Goal: Transaction & Acquisition: Purchase product/service

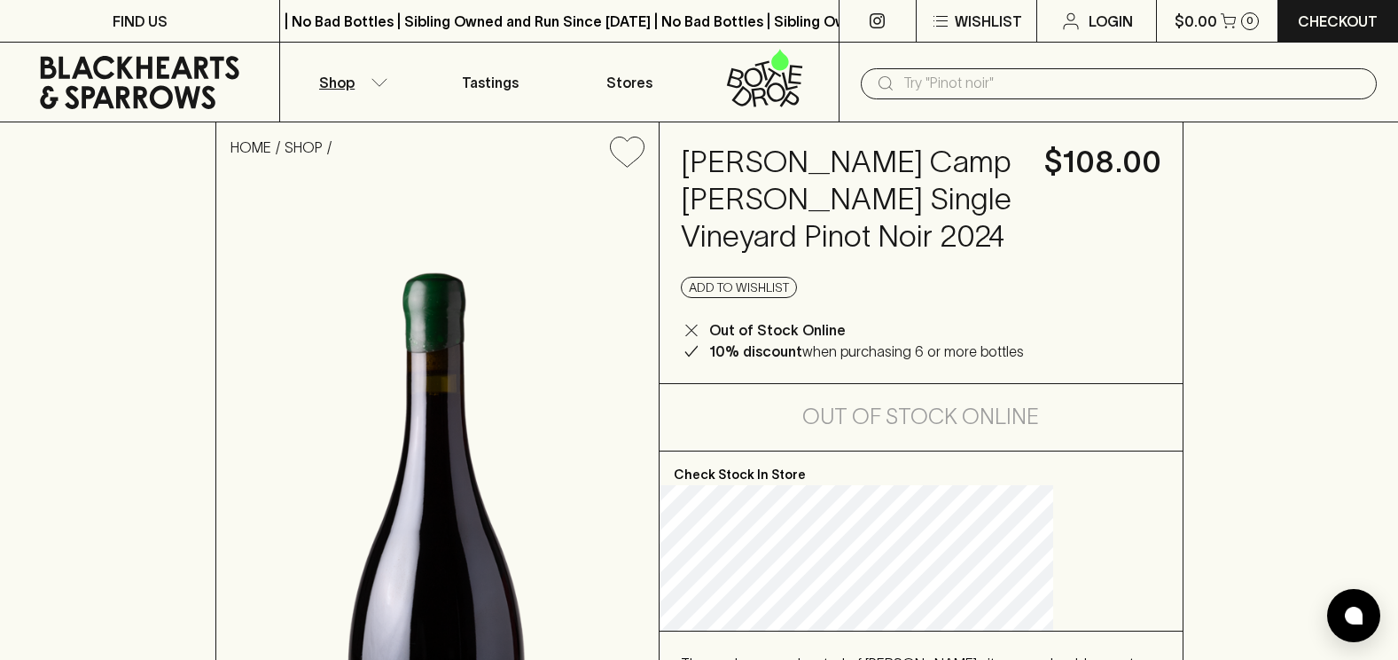
click at [385, 85] on icon "button" at bounding box center [380, 82] width 18 height 9
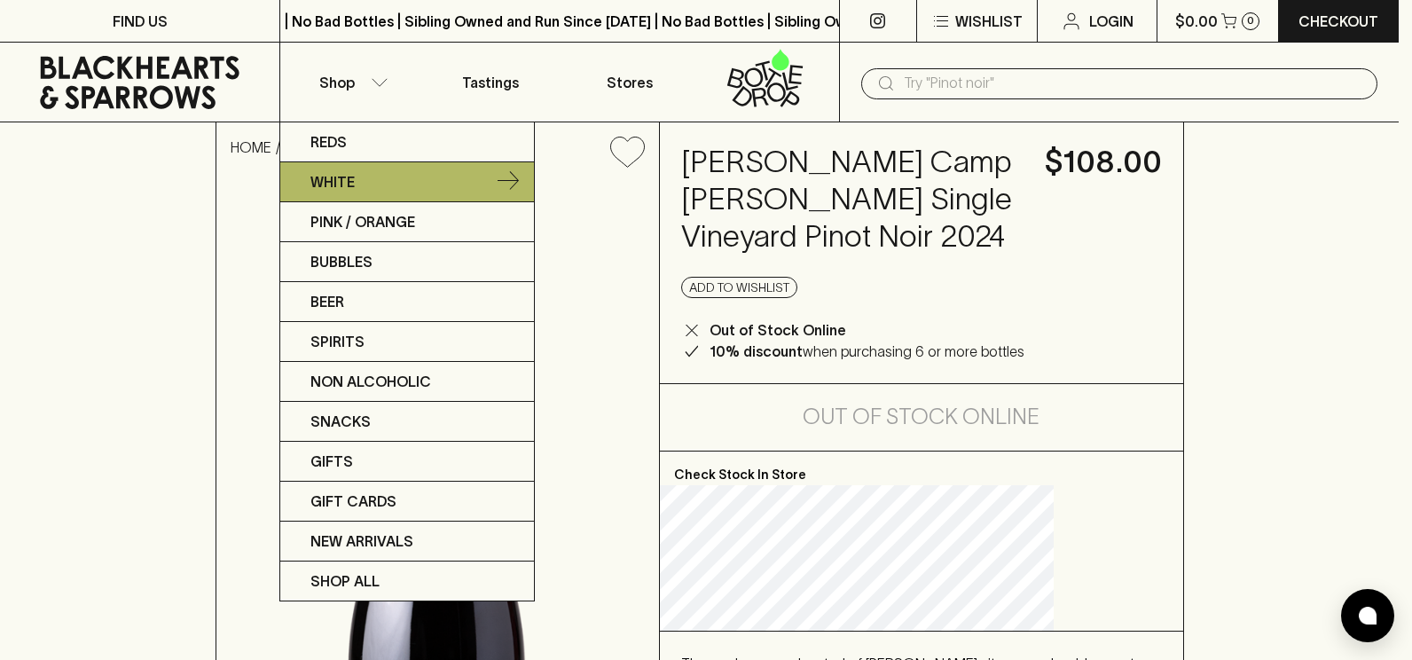
click at [342, 176] on p "White" at bounding box center [332, 181] width 44 height 21
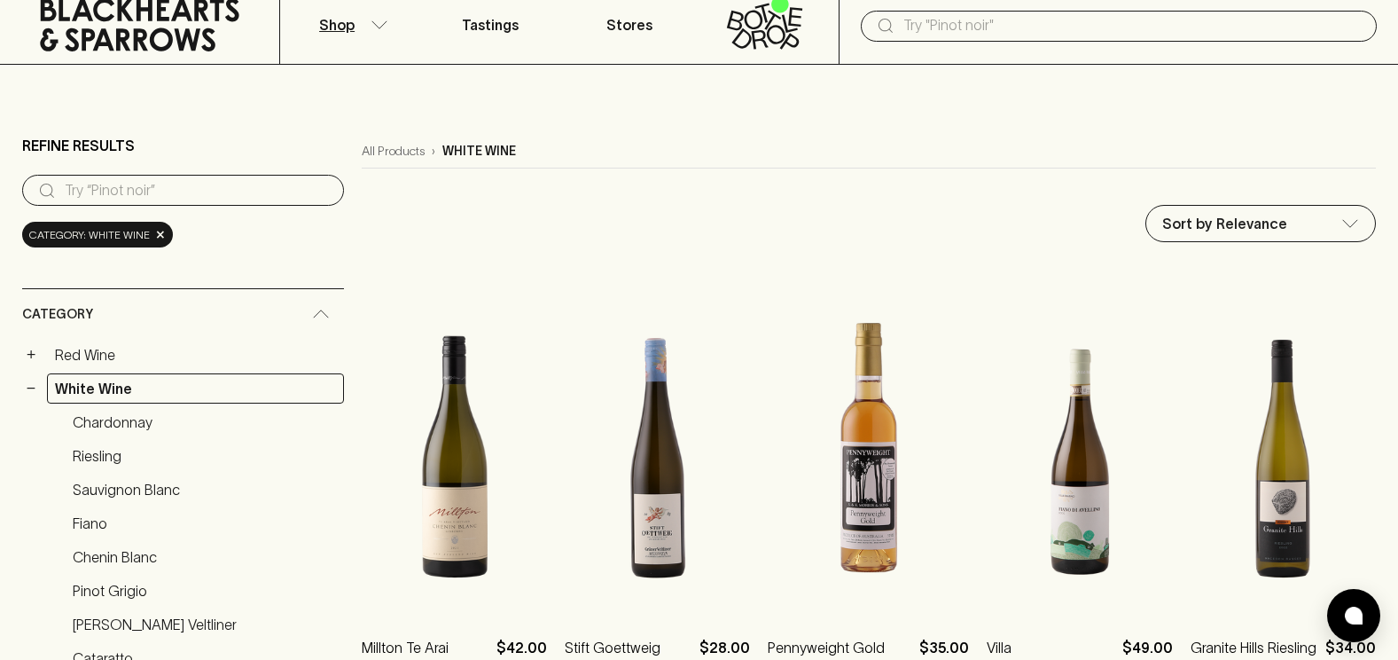
scroll to position [89, 0]
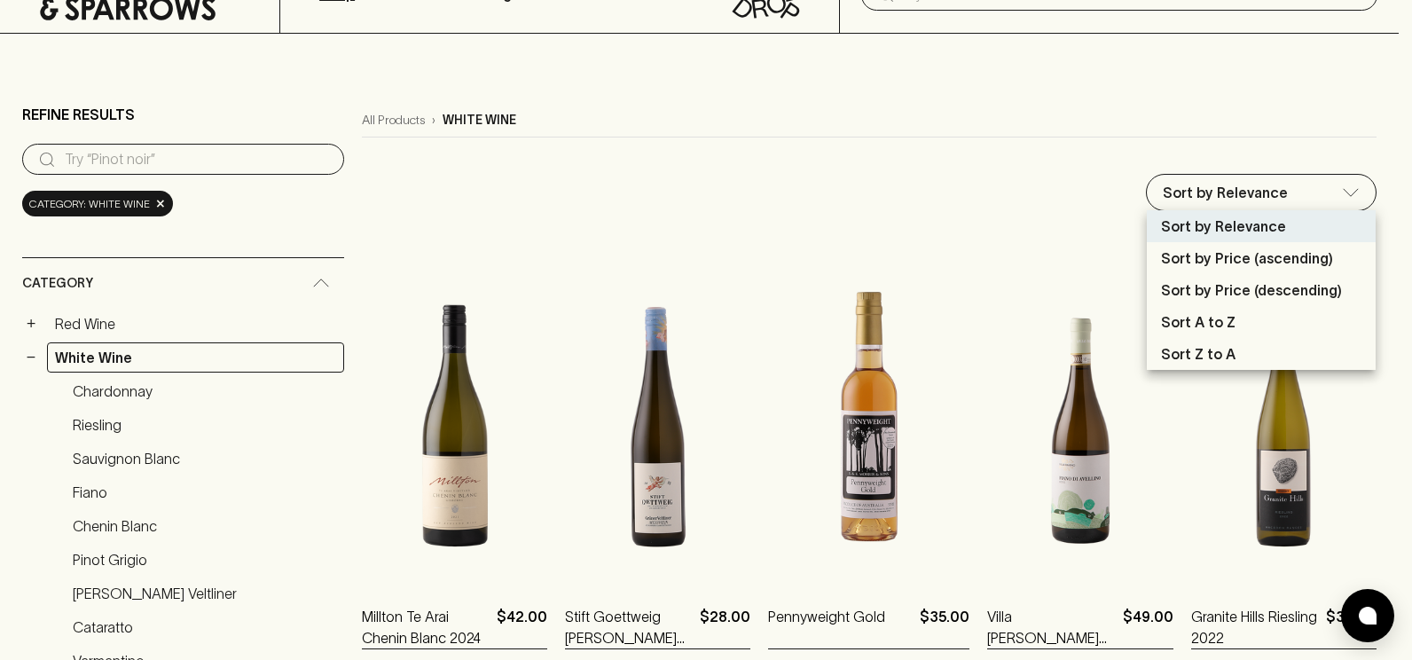
click at [1223, 280] on p "Sort by Price (descending)" at bounding box center [1251, 289] width 181 height 21
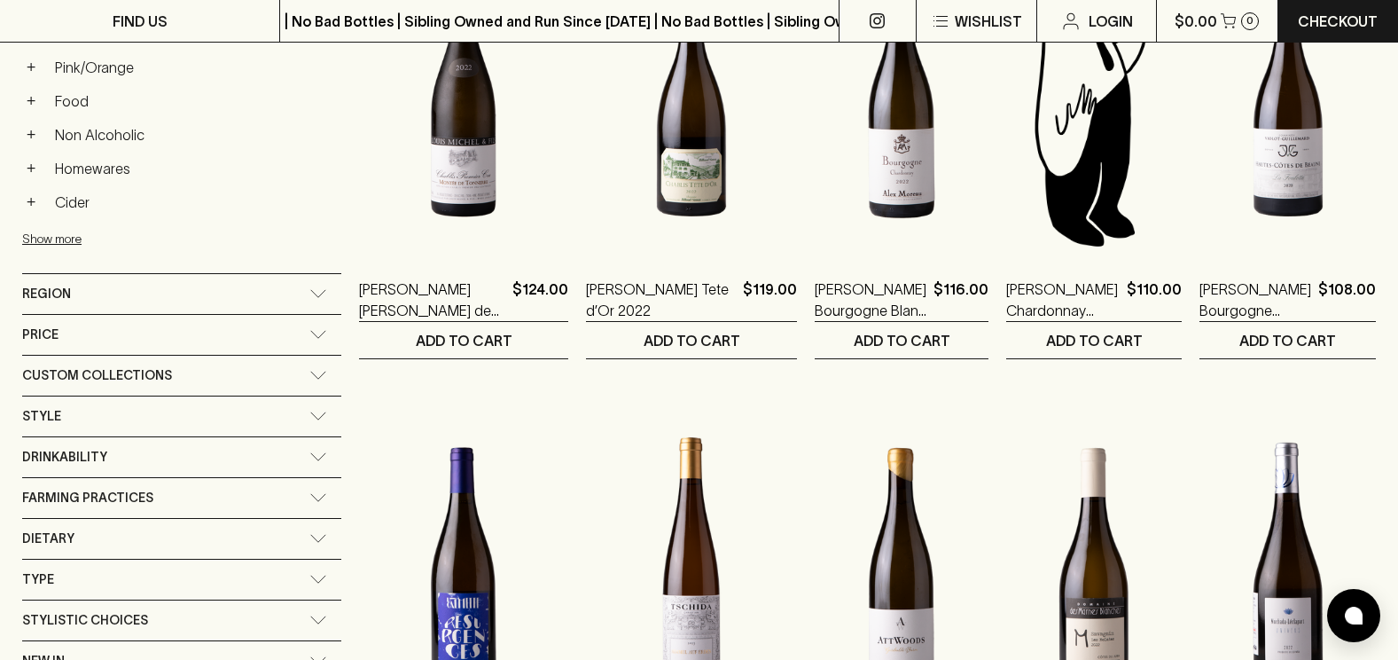
scroll to position [975, 0]
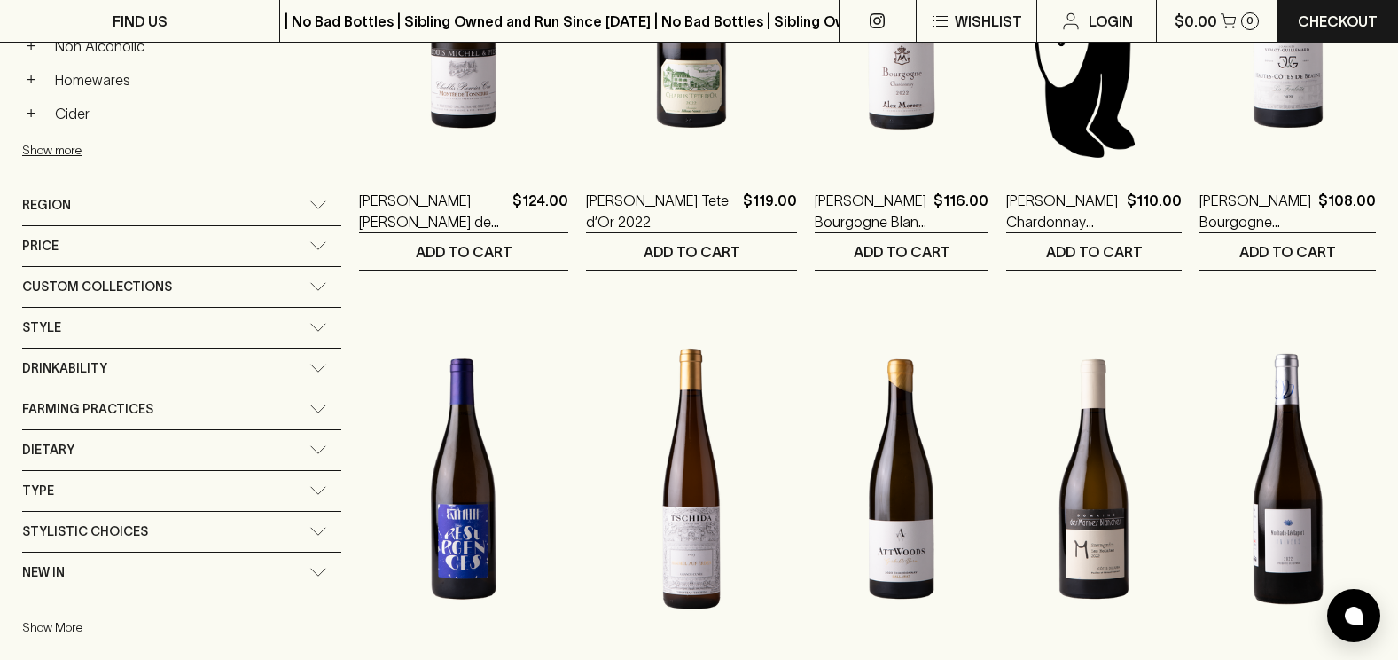
click at [94, 212] on div "Region" at bounding box center [165, 205] width 287 height 22
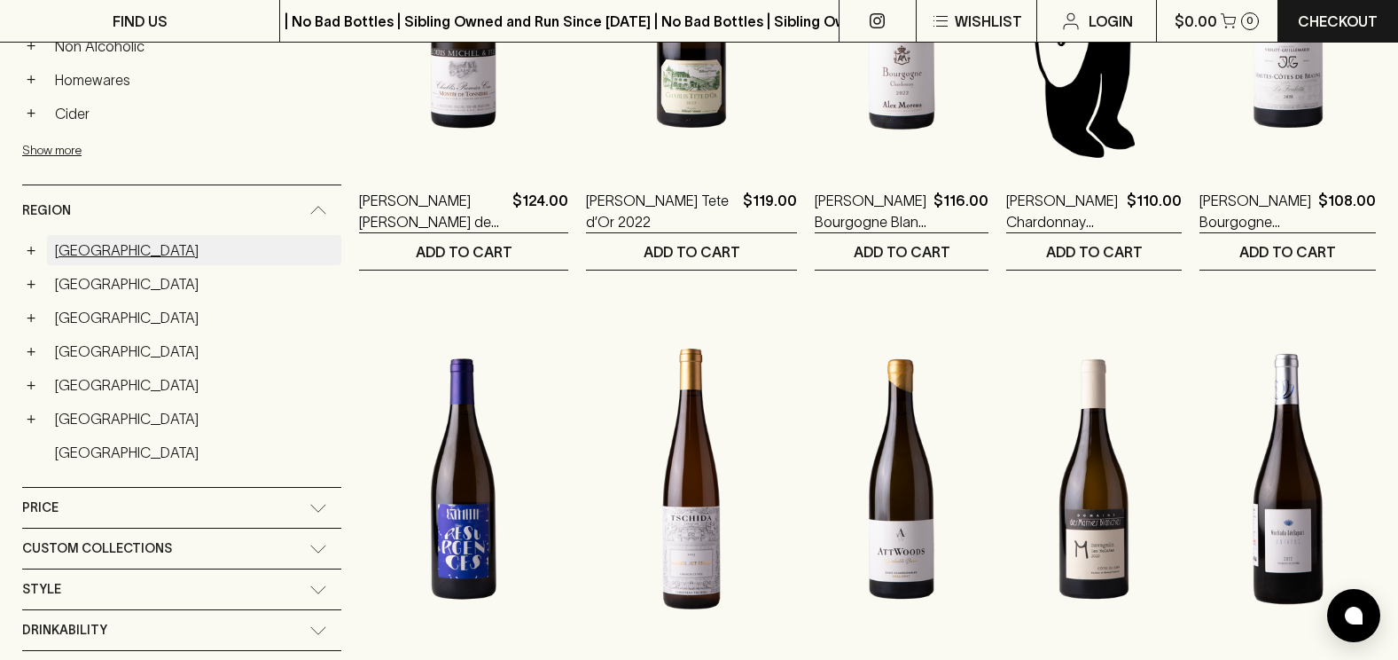
click at [90, 247] on link "[GEOGRAPHIC_DATA]" at bounding box center [194, 250] width 294 height 30
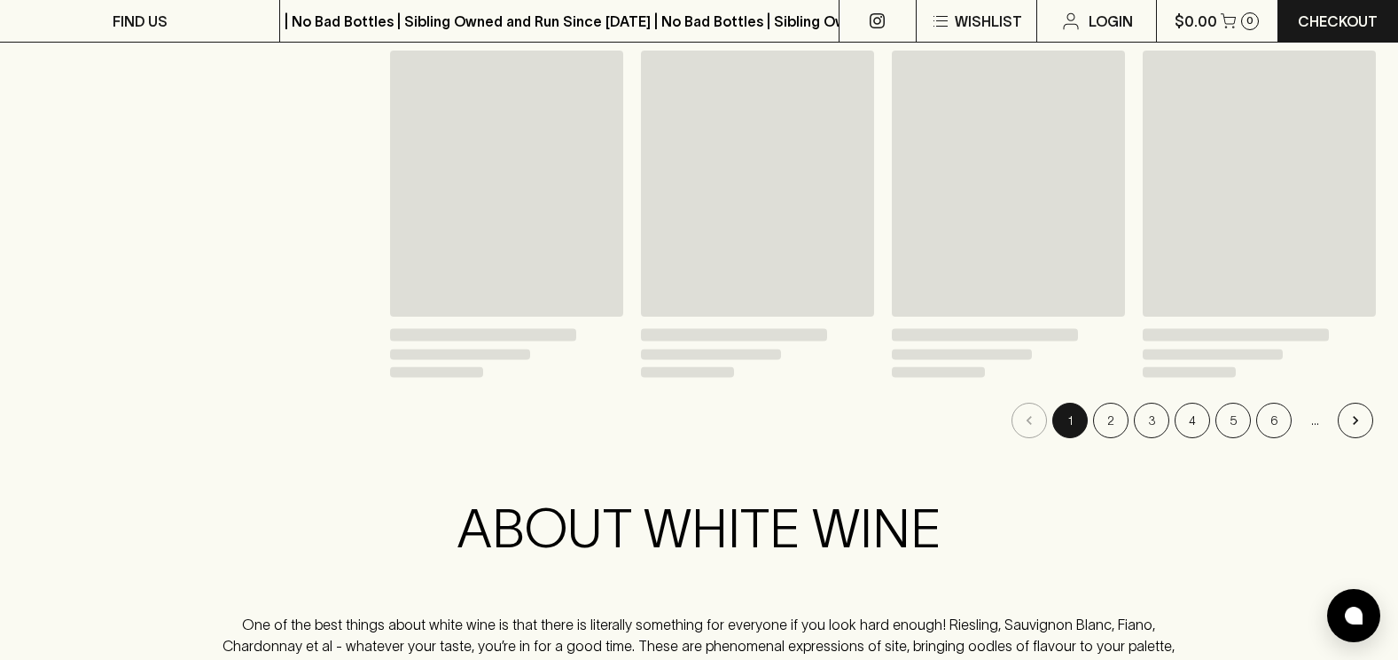
scroll to position [1007, 0]
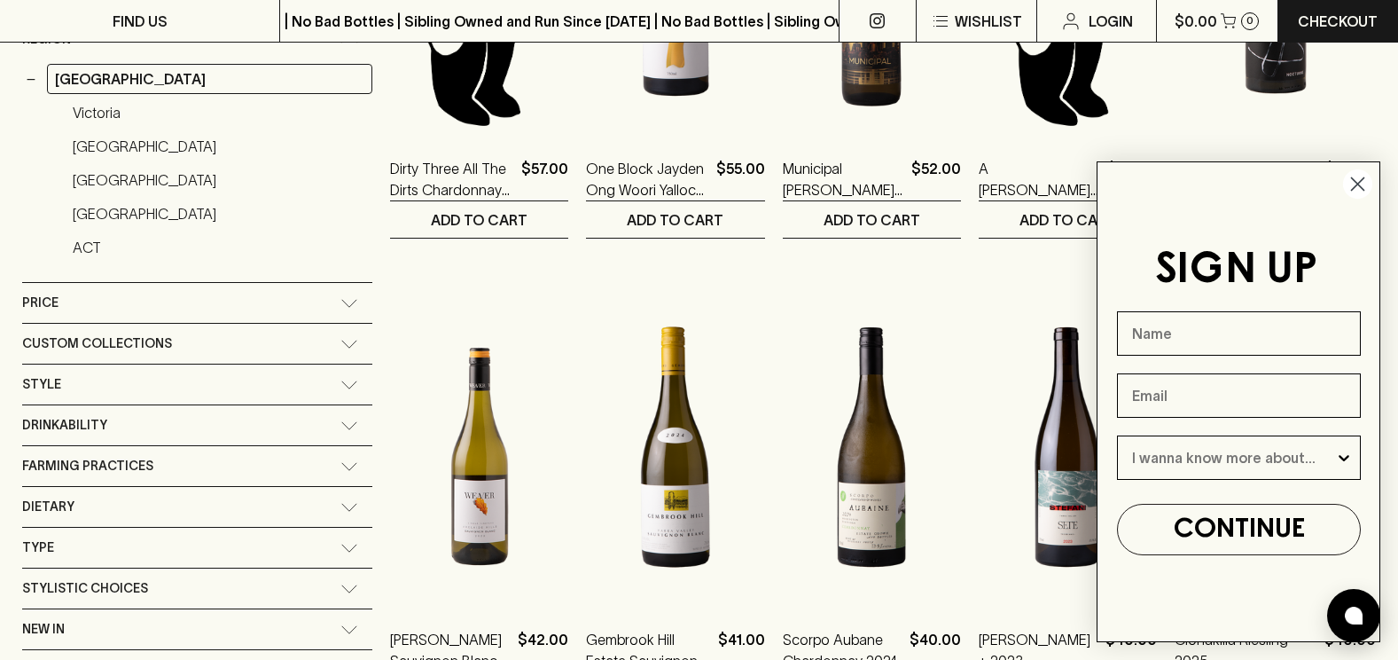
click at [1359, 186] on icon "Close dialog" at bounding box center [1358, 184] width 12 height 12
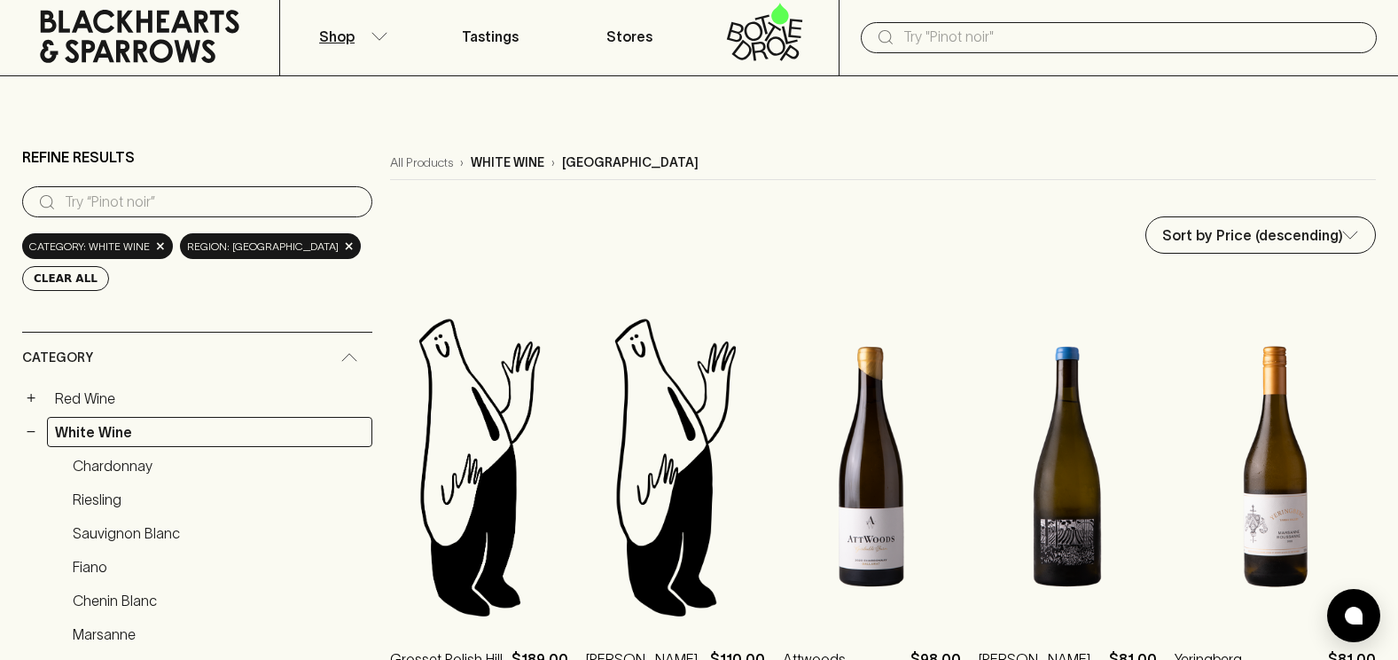
scroll to position [0, 0]
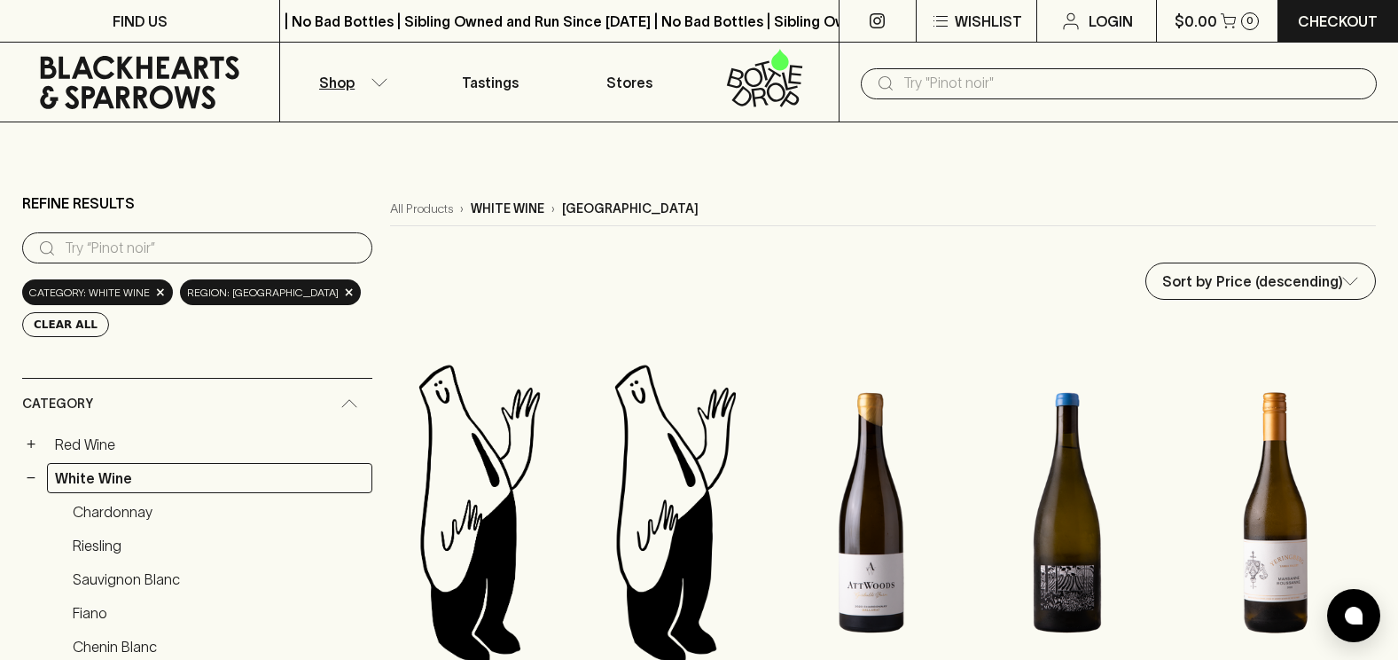
click at [388, 85] on button "Shop" at bounding box center [349, 82] width 139 height 79
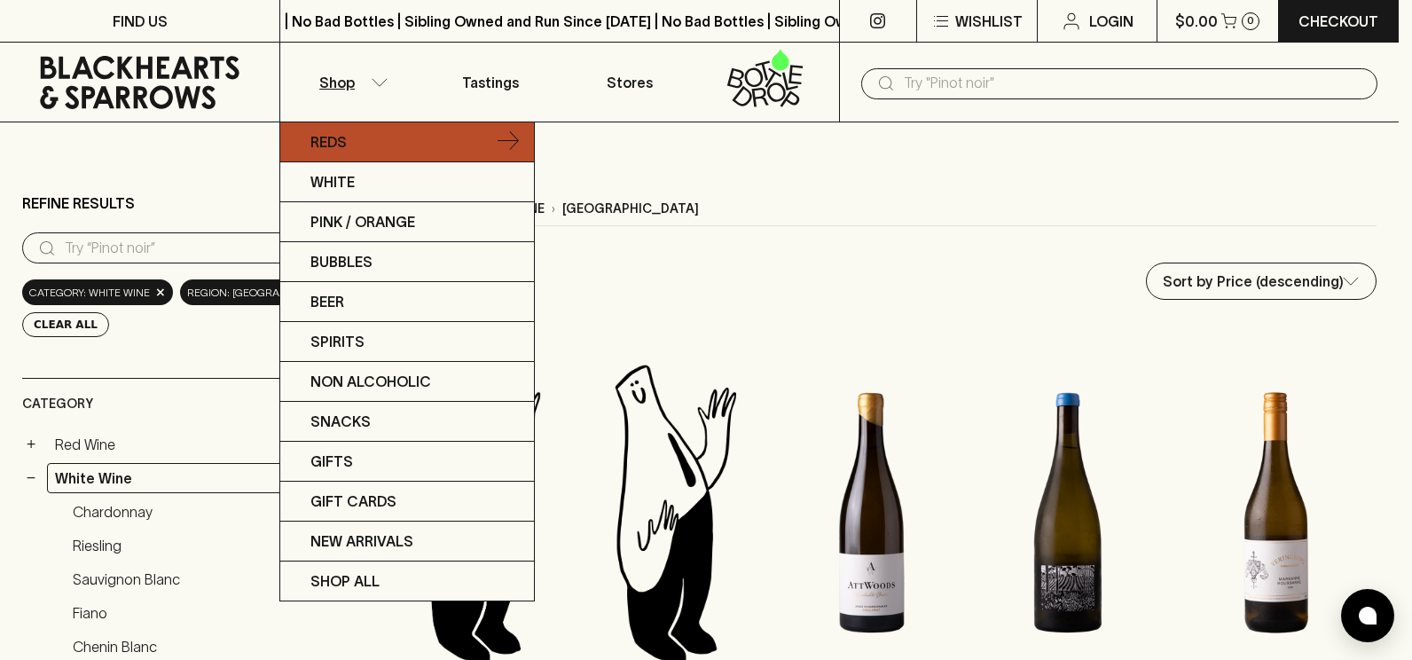
click at [357, 145] on link "Reds" at bounding box center [407, 142] width 254 height 40
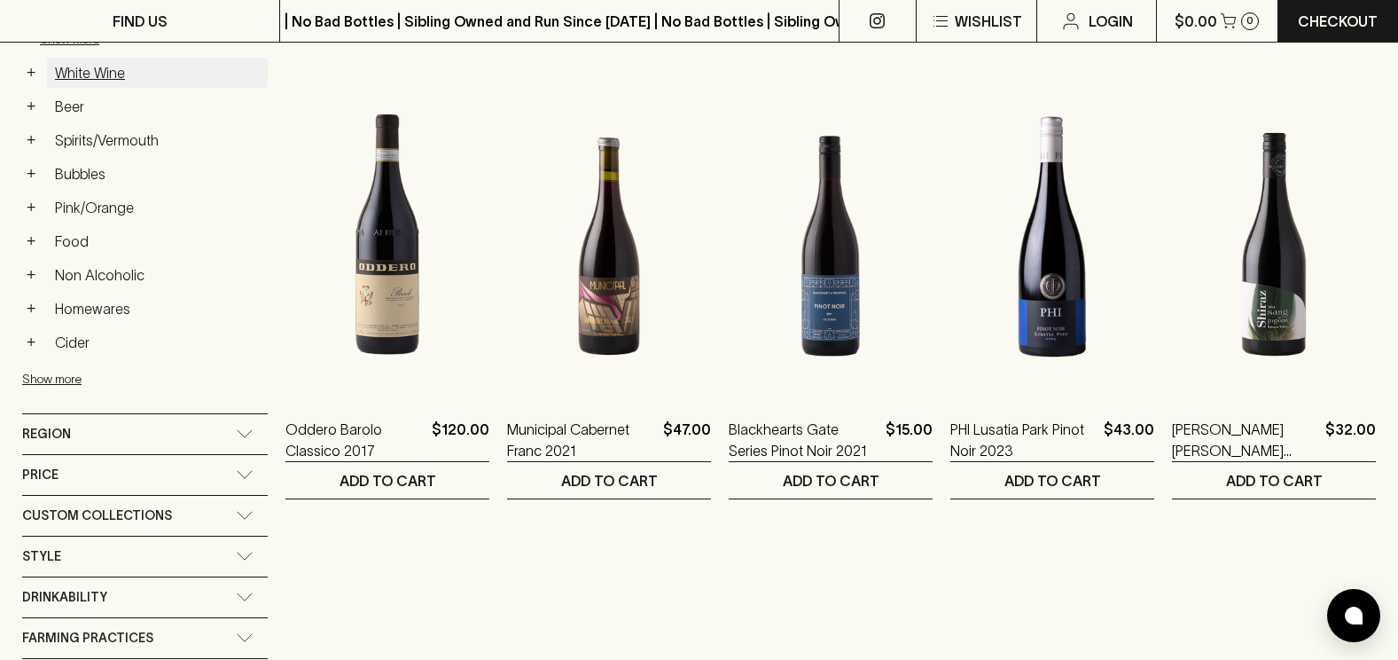
scroll to position [887, 0]
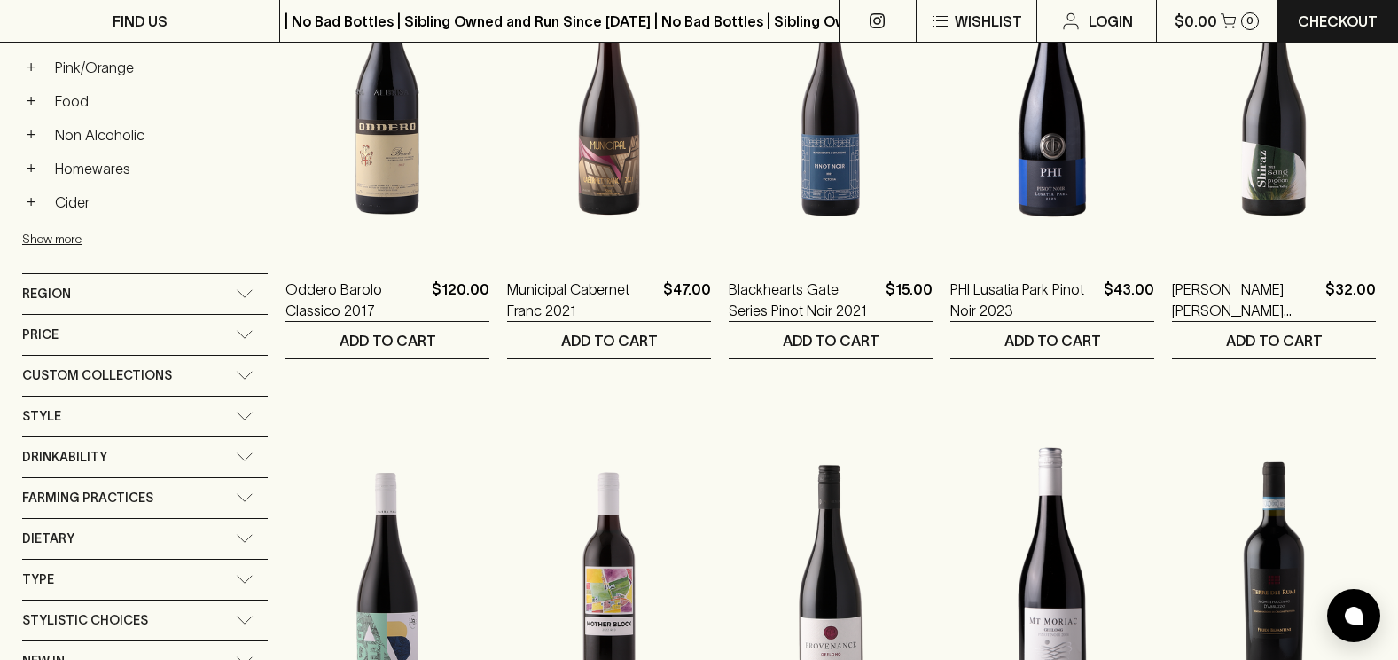
click at [73, 293] on div "Region" at bounding box center [129, 294] width 214 height 22
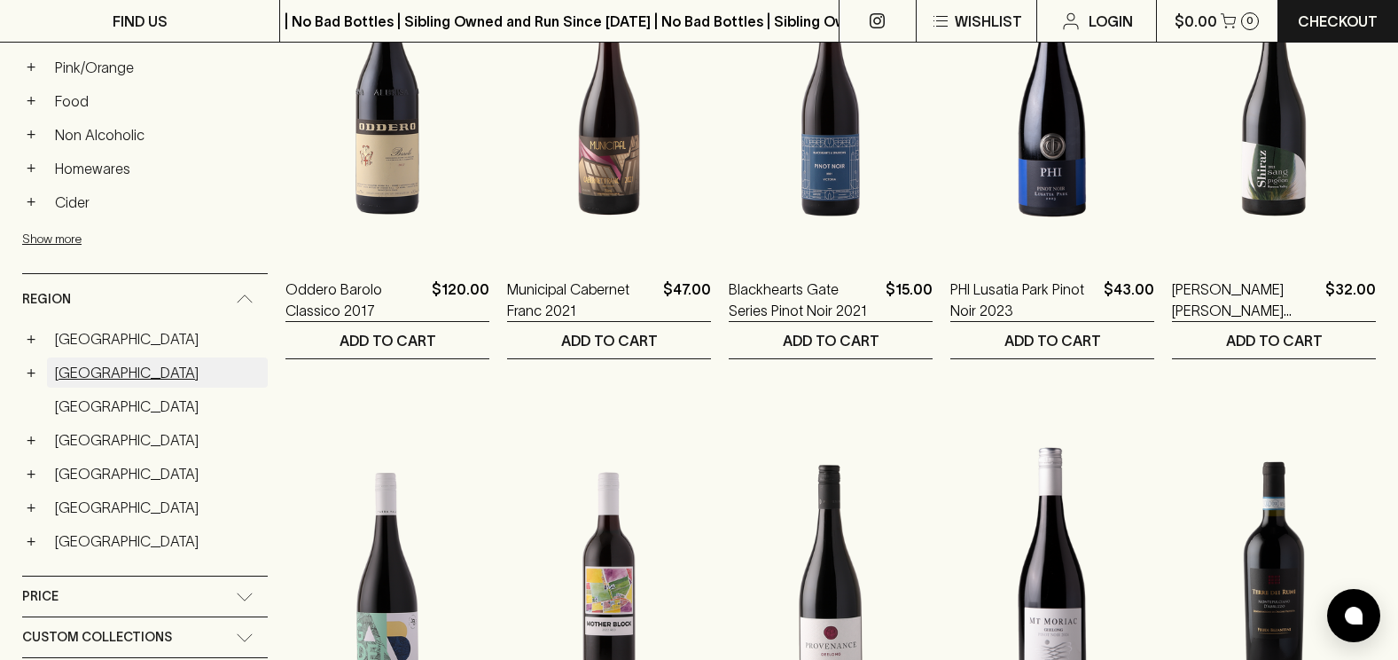
click at [87, 369] on link "[GEOGRAPHIC_DATA]" at bounding box center [157, 372] width 221 height 30
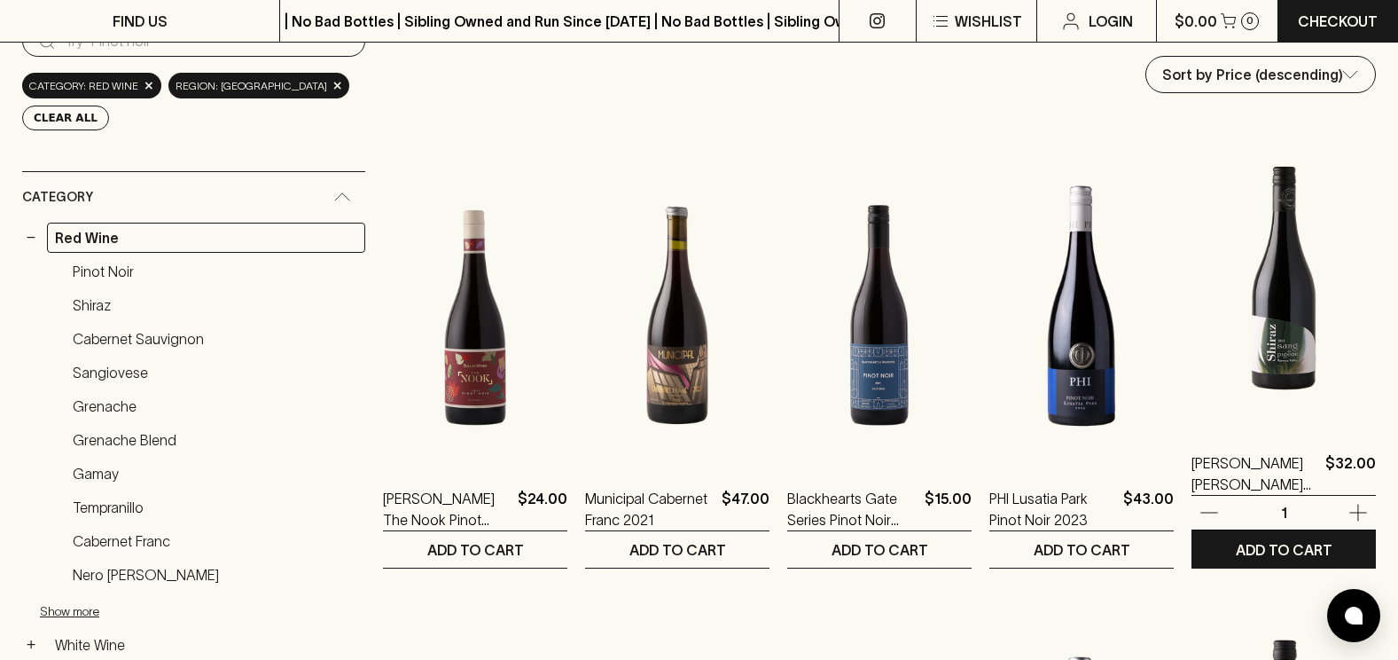
scroll to position [89, 0]
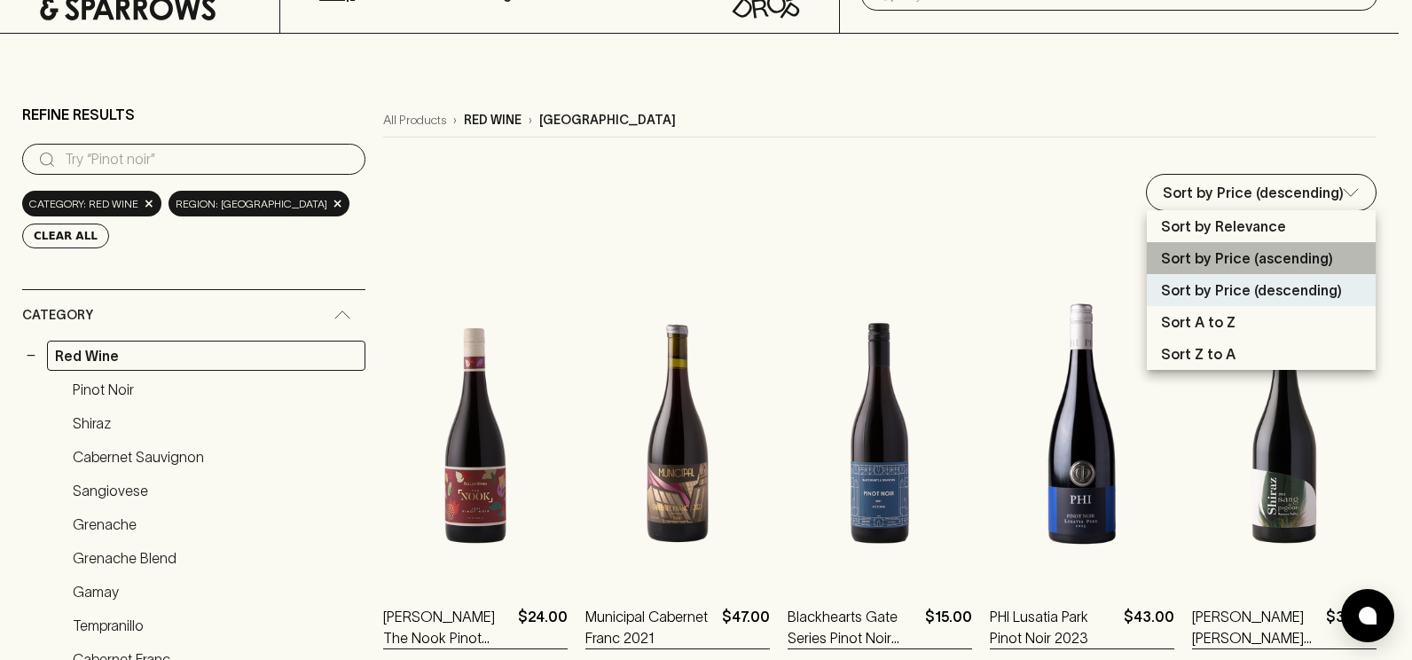
click at [1268, 255] on p "Sort by Price (ascending)" at bounding box center [1247, 257] width 172 height 21
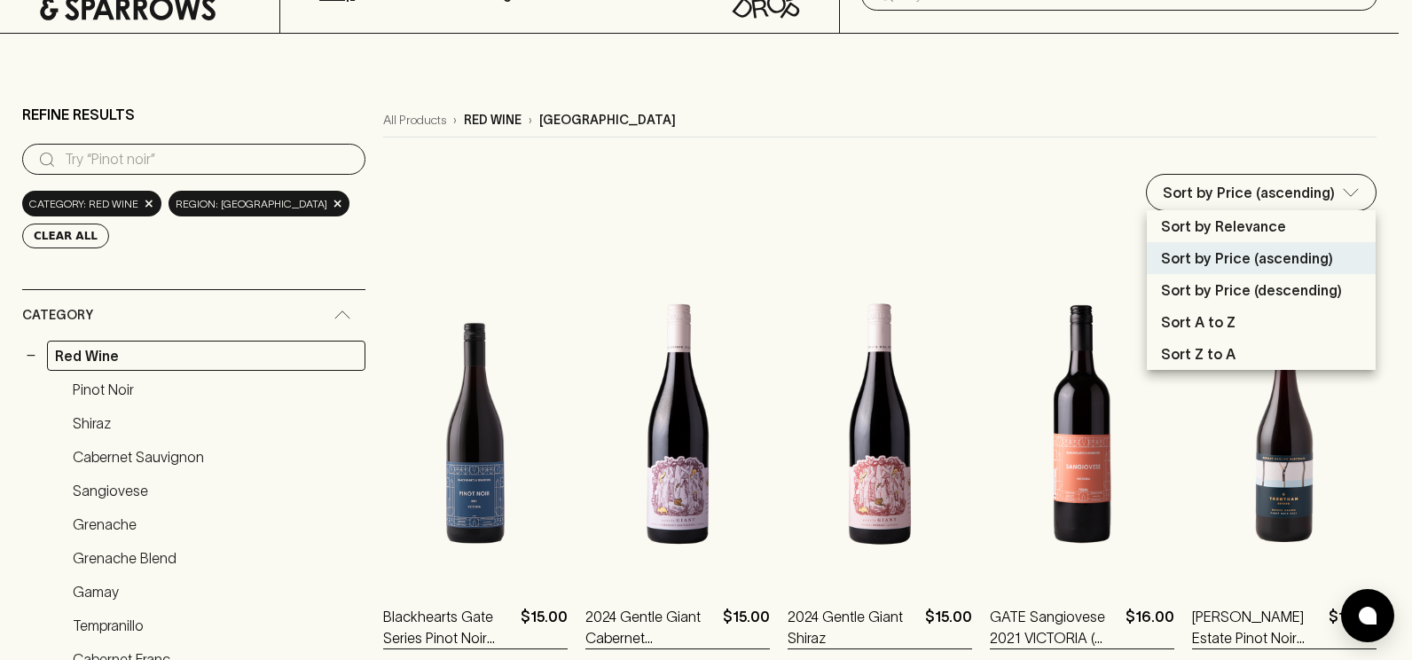
click at [1250, 293] on p "Sort by Price (descending)" at bounding box center [1251, 289] width 181 height 21
type input "price:desc"
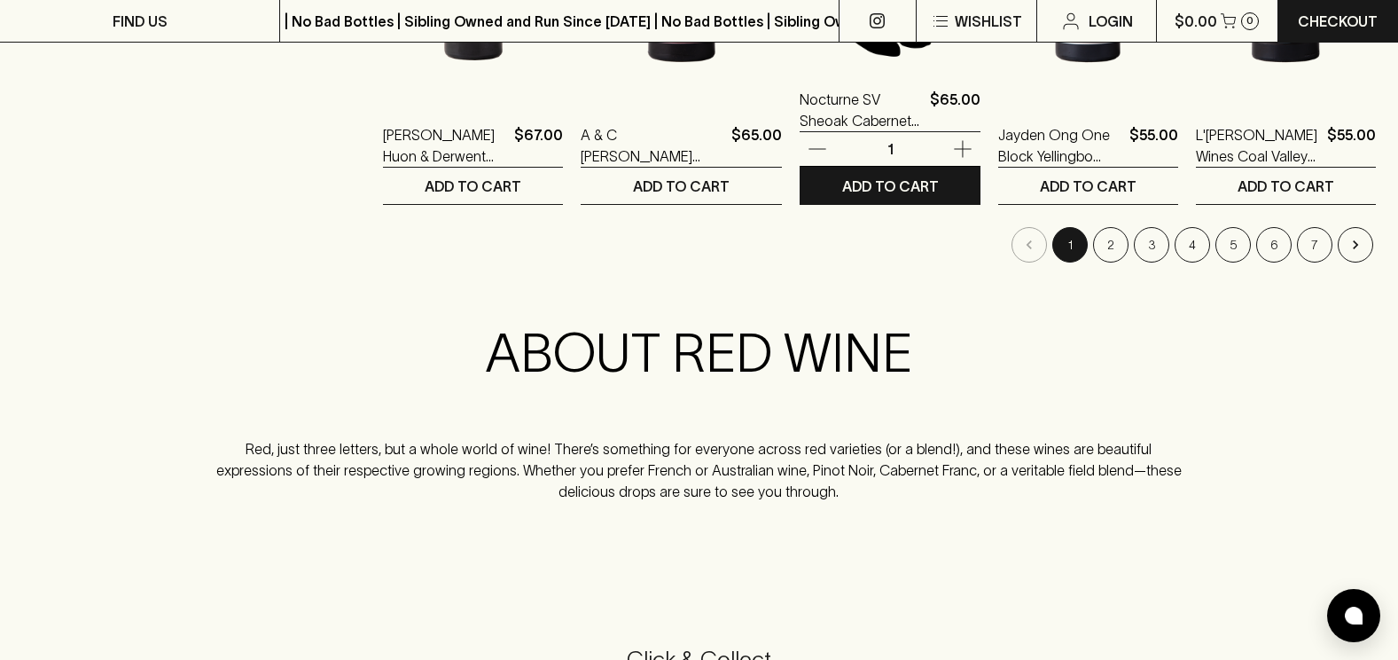
scroll to position [2128, 0]
